Goal: Information Seeking & Learning: Learn about a topic

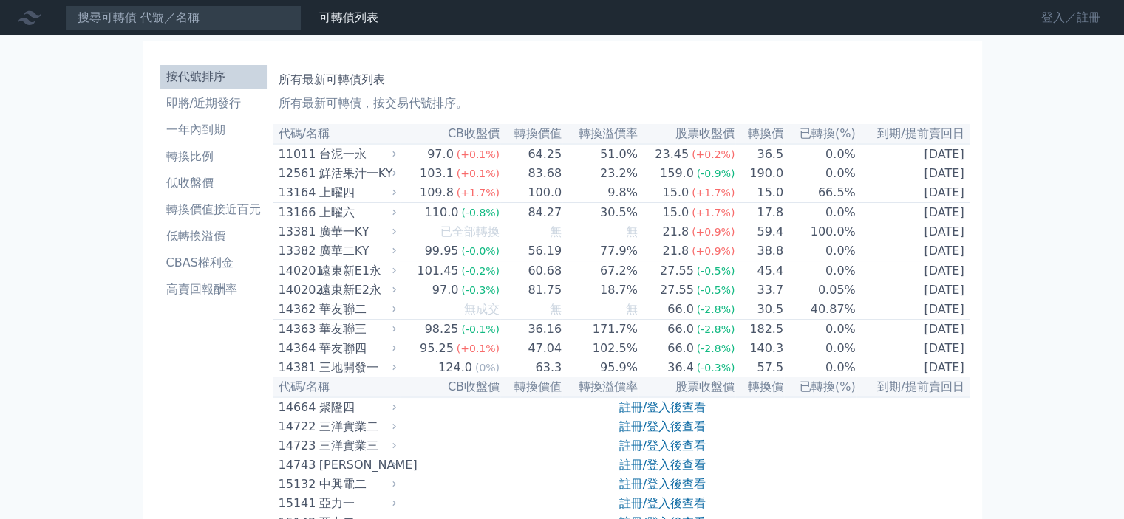
click at [1058, 17] on link "登入／註冊" at bounding box center [1070, 18] width 83 height 24
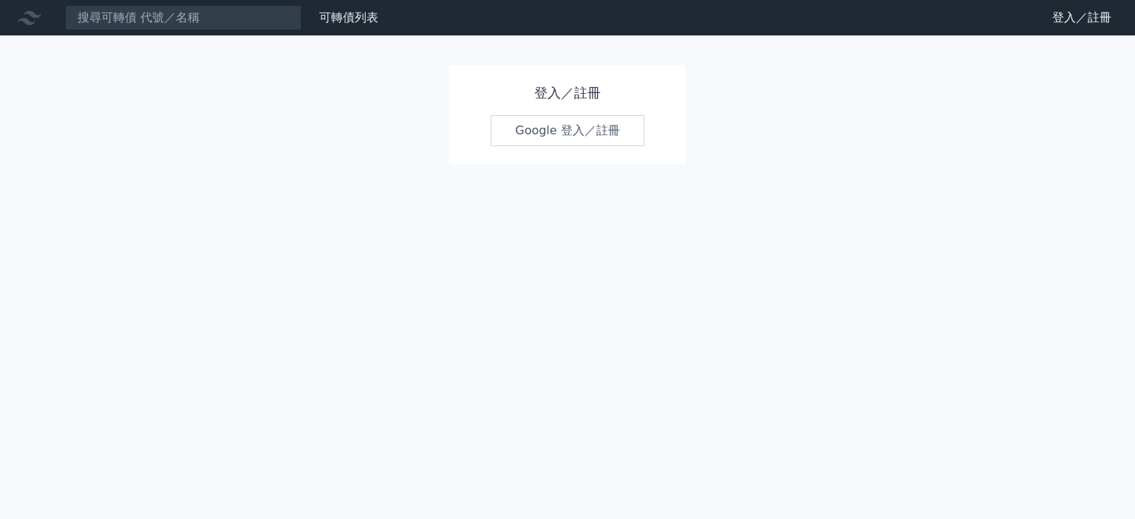
click at [567, 125] on link "Google 登入／註冊" at bounding box center [568, 130] width 154 height 31
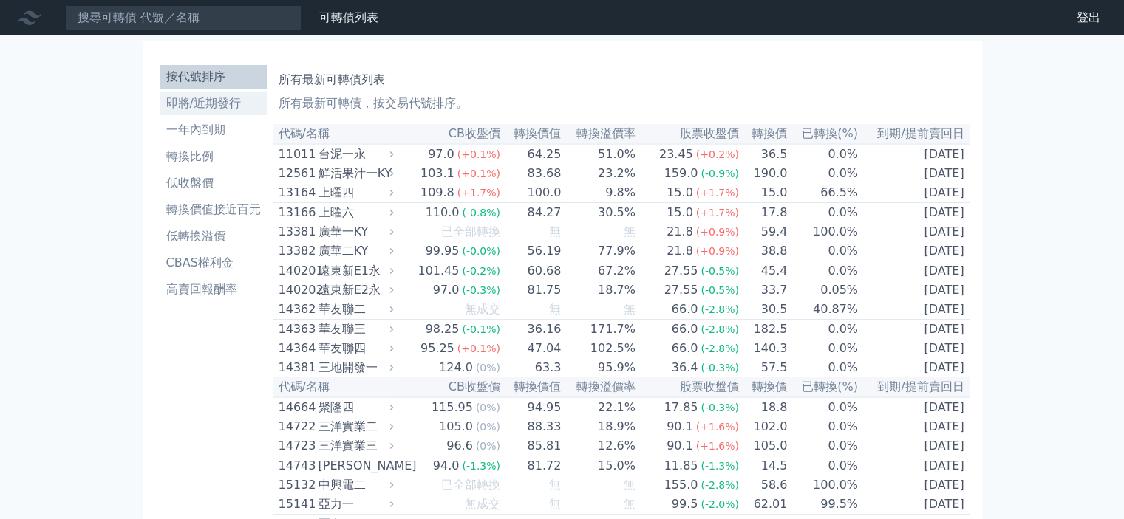
click at [211, 100] on li "即將/近期發行" at bounding box center [213, 104] width 106 height 18
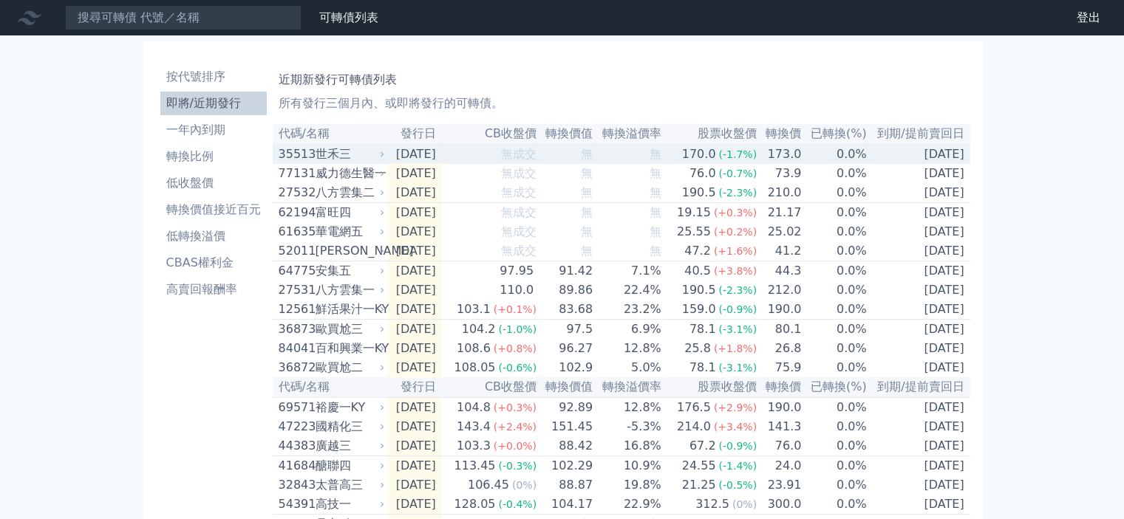
click at [421, 158] on td "[DATE]" at bounding box center [415, 154] width 54 height 20
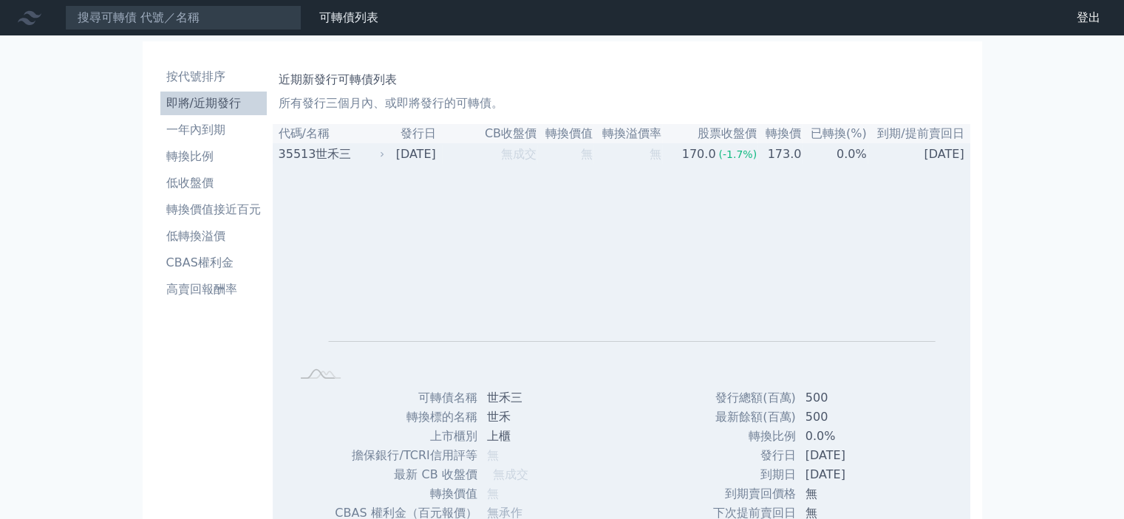
click at [421, 158] on td "[DATE]" at bounding box center [415, 154] width 54 height 20
